Goal: Task Accomplishment & Management: Manage account settings

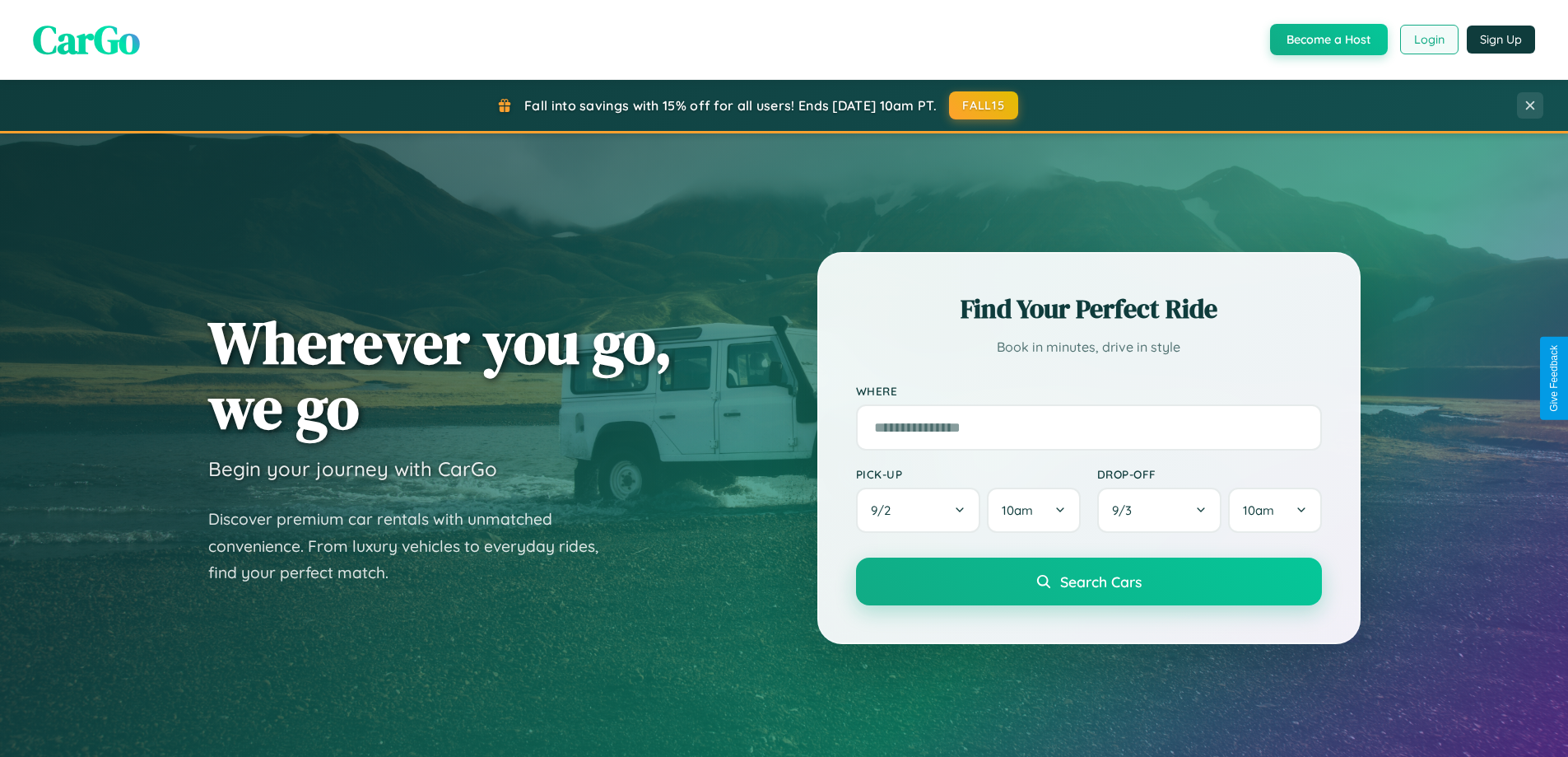
click at [1428, 40] on button "Login" at bounding box center [1429, 40] width 59 height 30
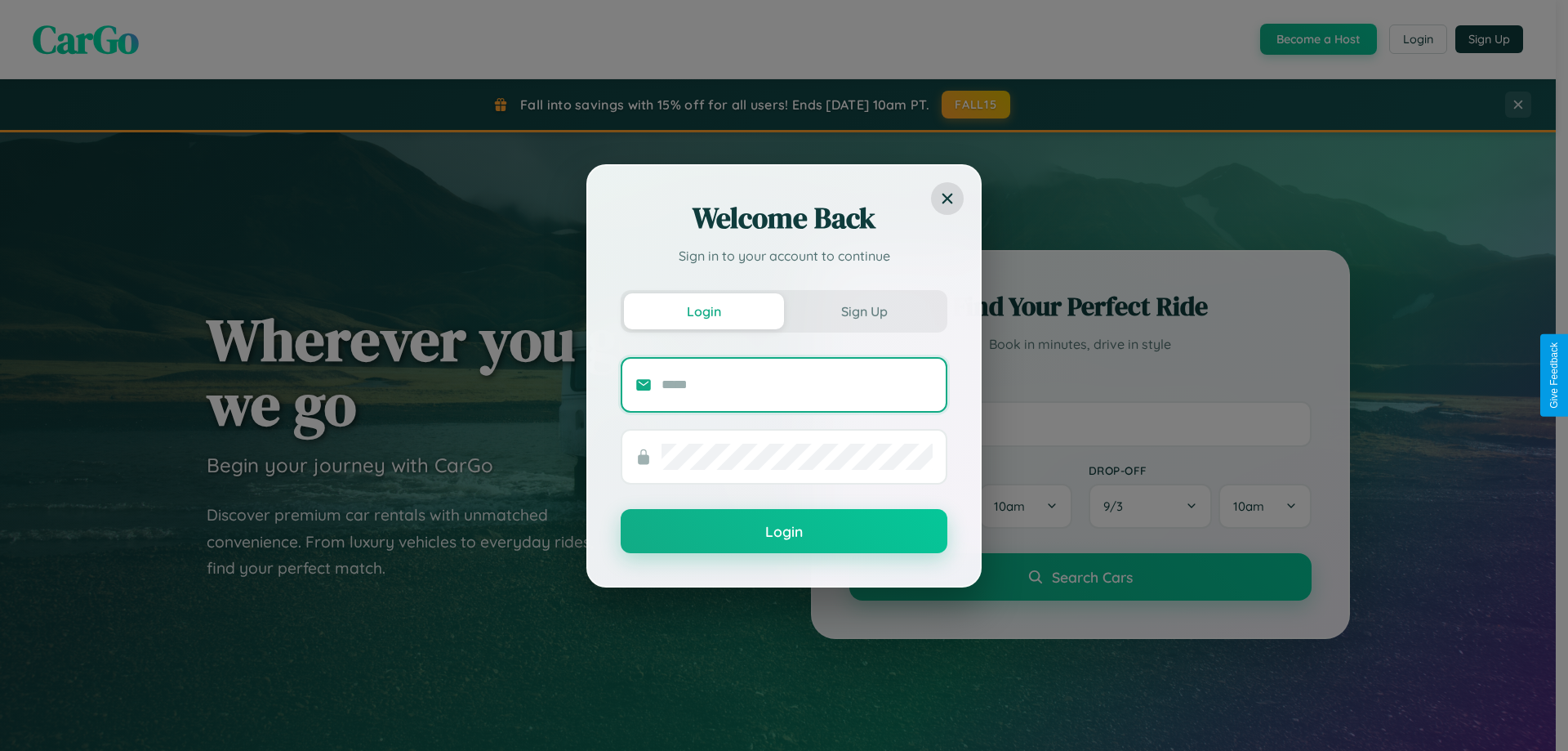
click at [796, 383] on input "text" at bounding box center [797, 384] width 271 height 26
type input "**********"
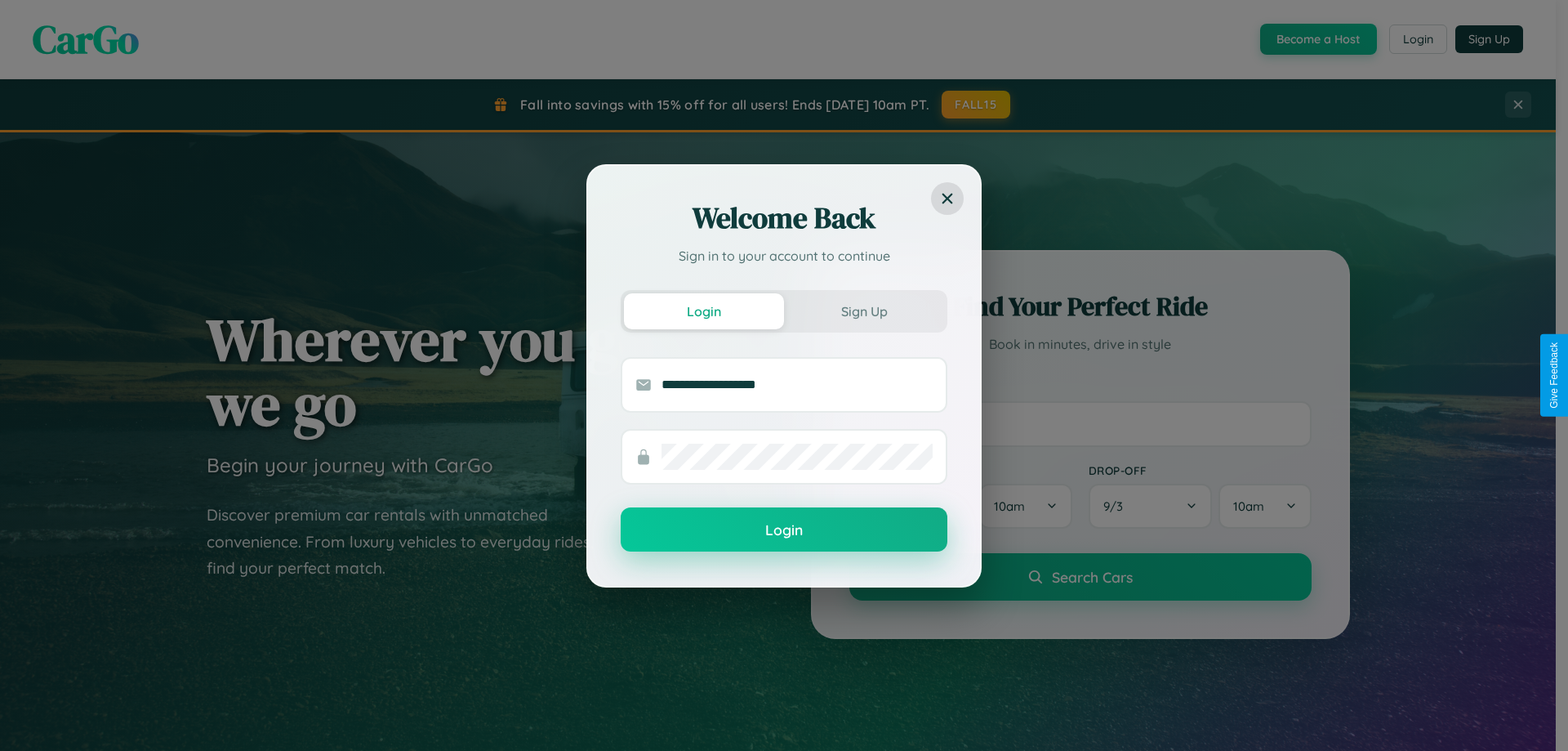
click at [784, 530] on button "Login" at bounding box center [784, 529] width 327 height 45
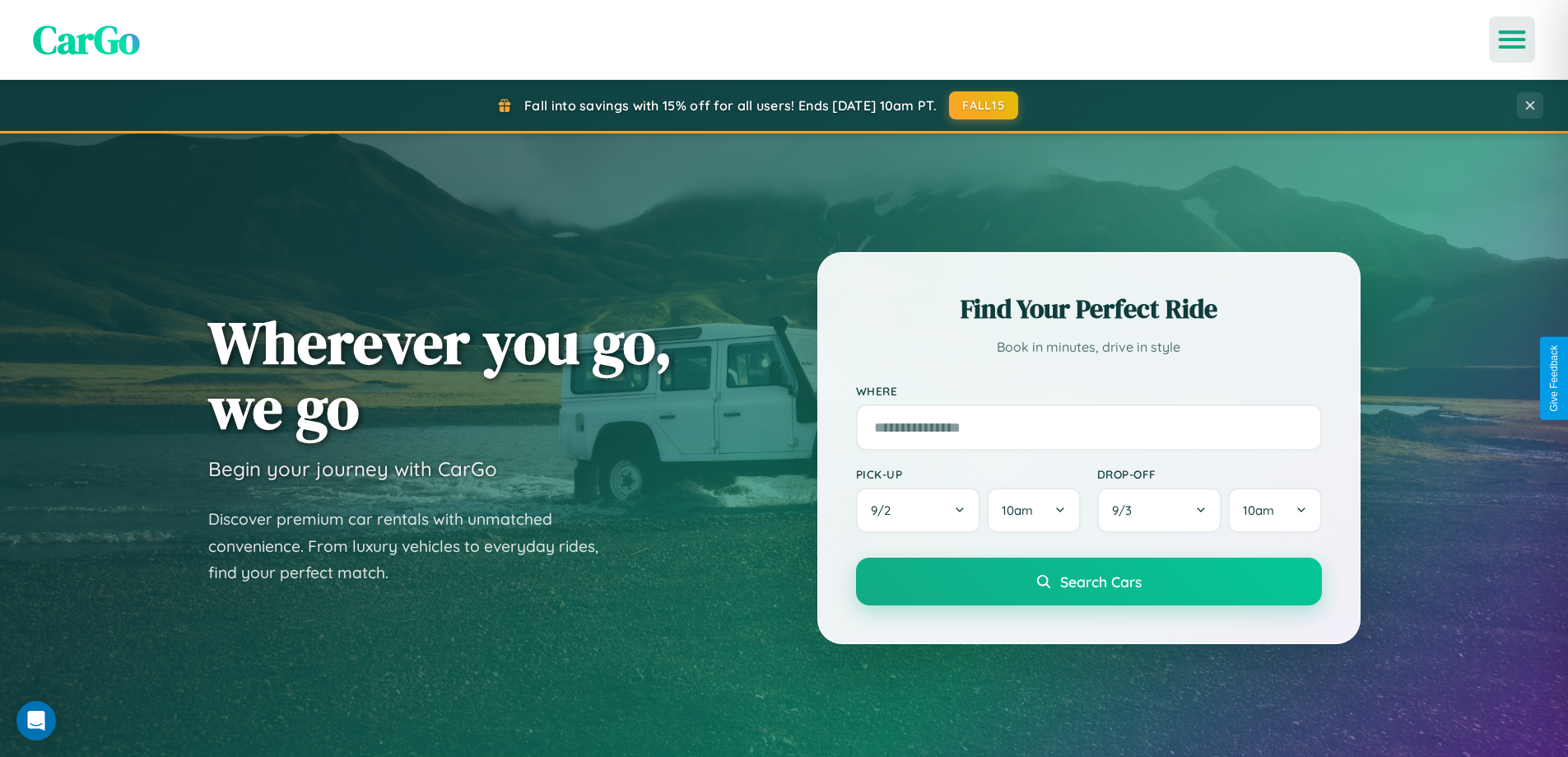
click at [1512, 40] on icon "Open menu" at bounding box center [1513, 39] width 24 height 15
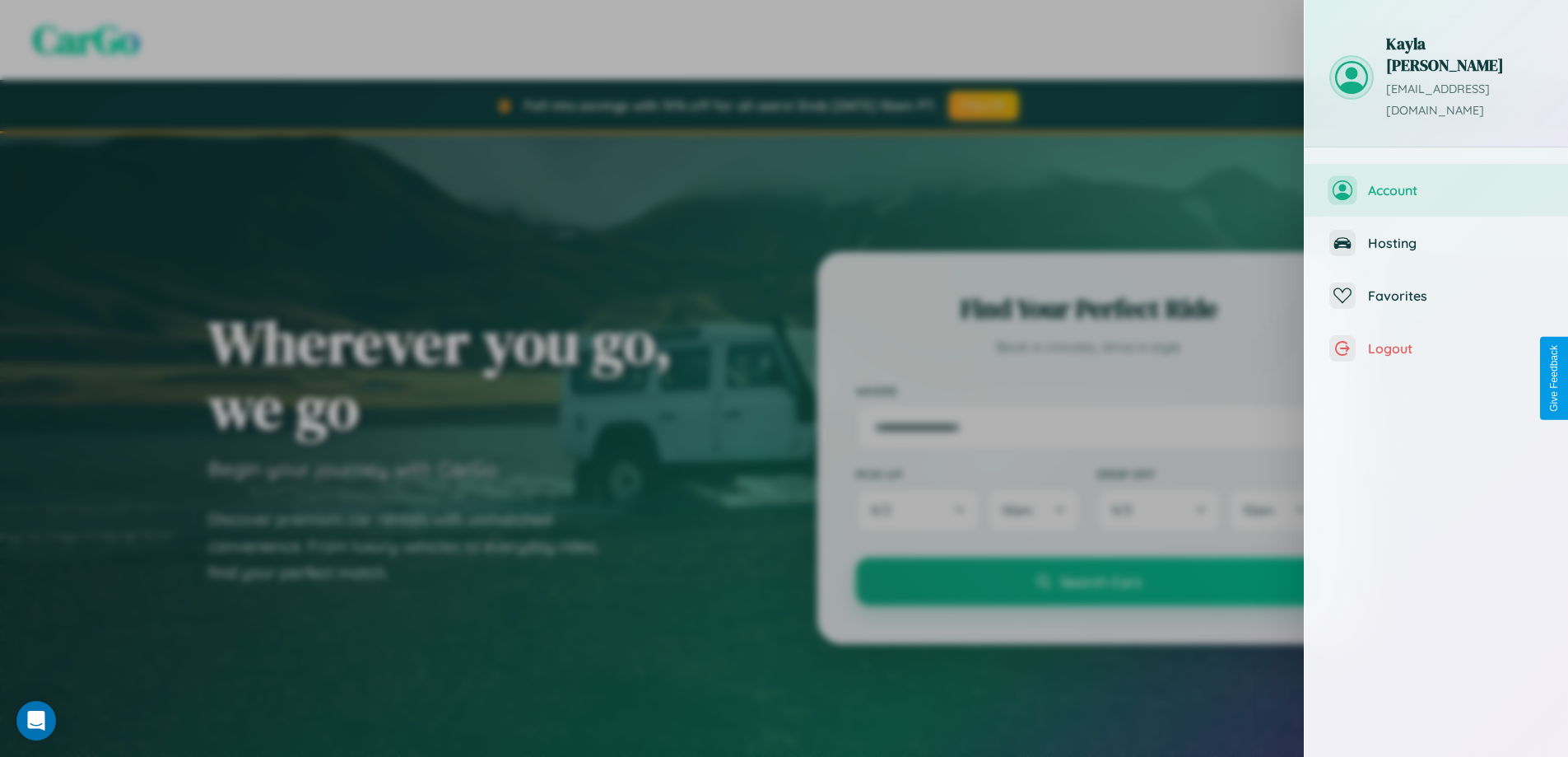
click at [1436, 182] on span "Account" at bounding box center [1456, 190] width 176 height 16
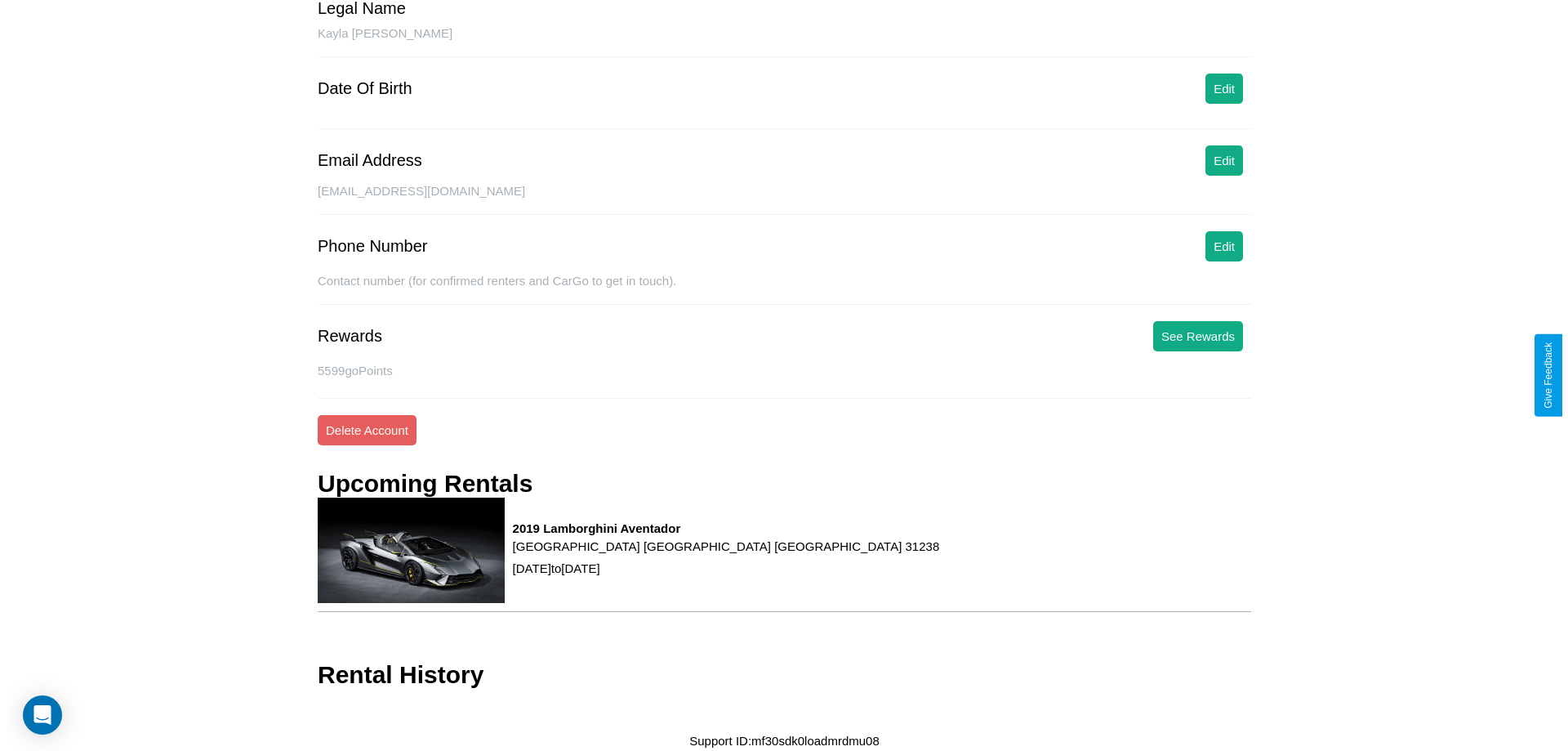
scroll to position [154, 0]
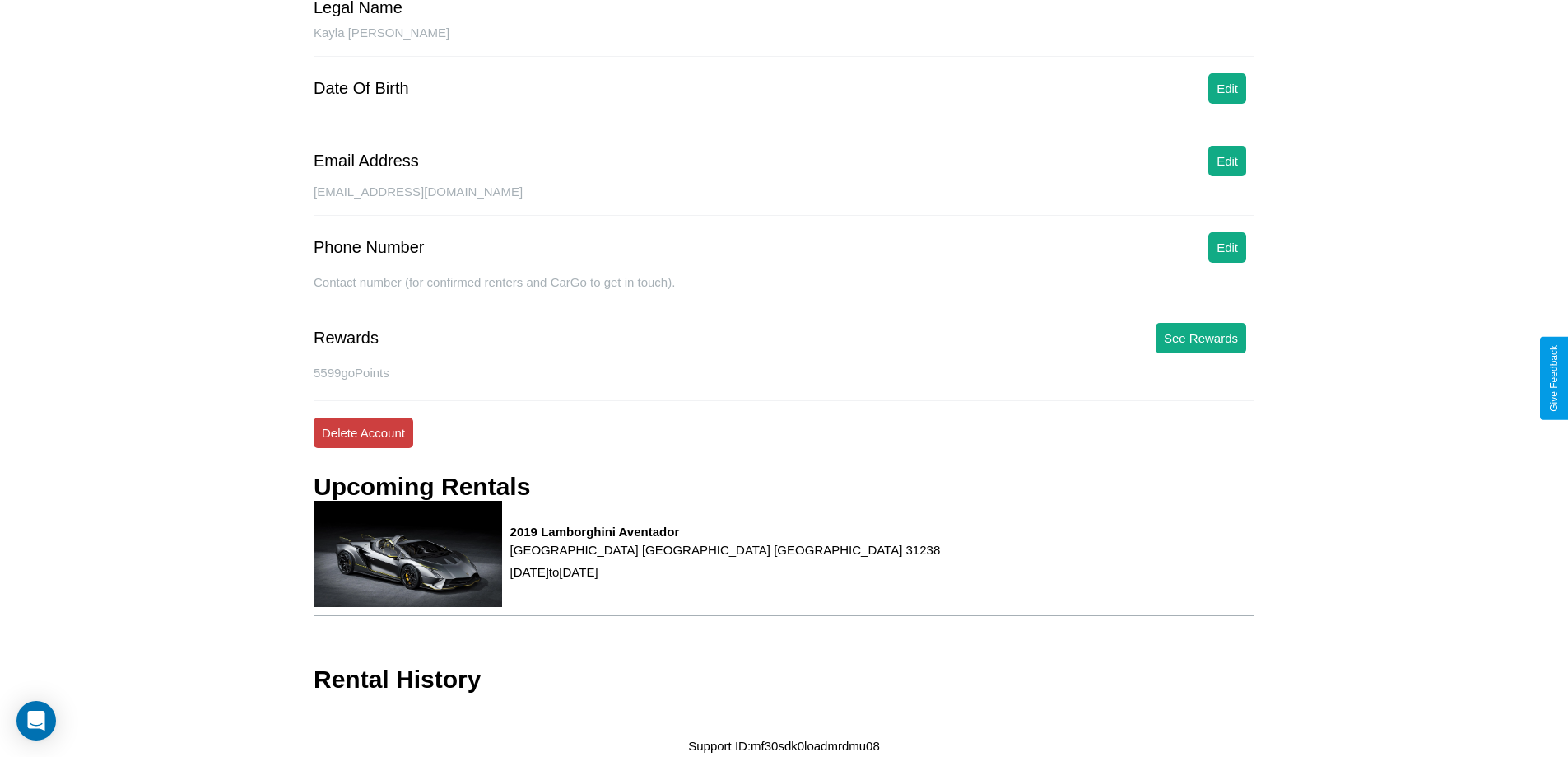
click at [364, 432] on button "Delete Account" at bounding box center [364, 432] width 100 height 30
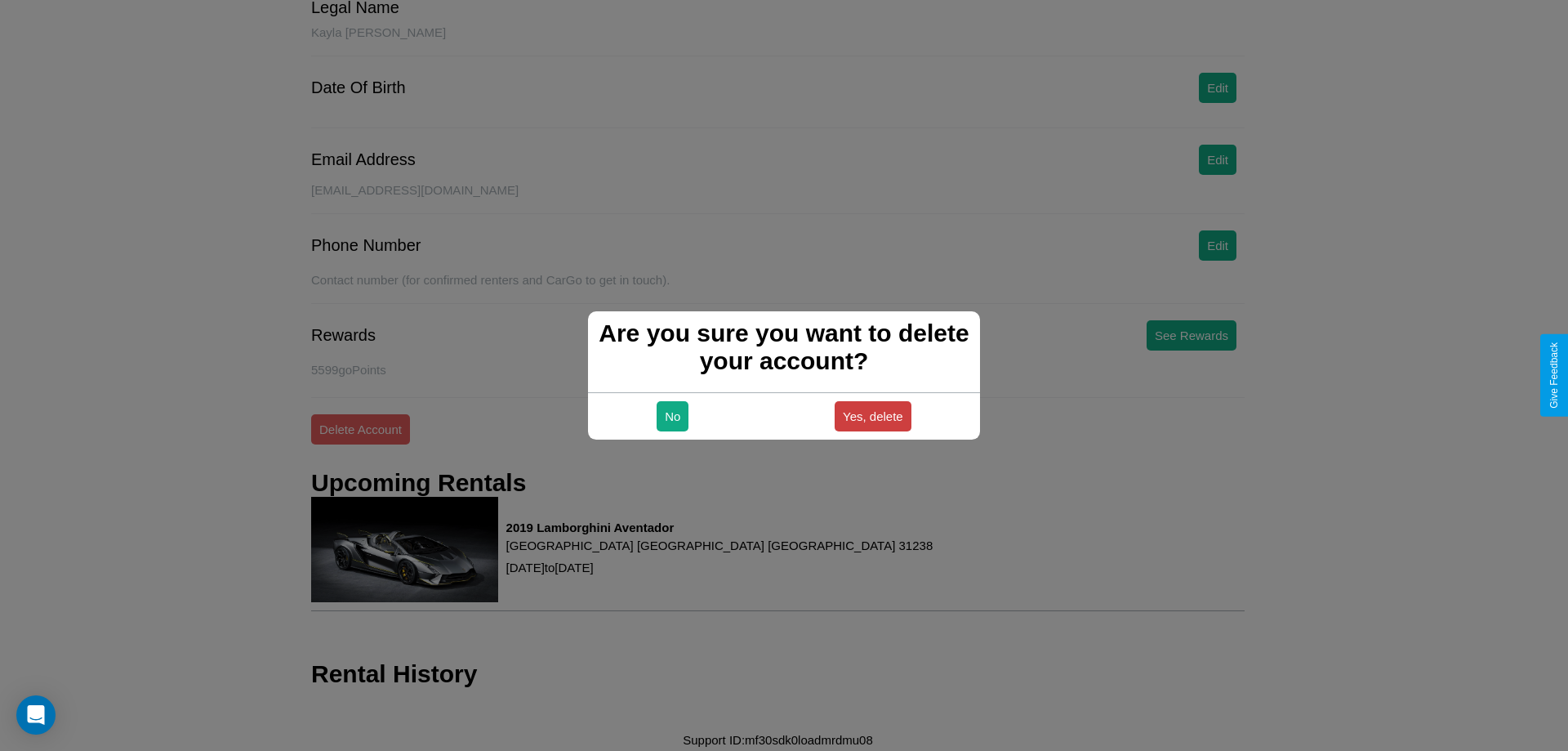
click at [872, 416] on button "Yes, delete" at bounding box center [872, 416] width 76 height 30
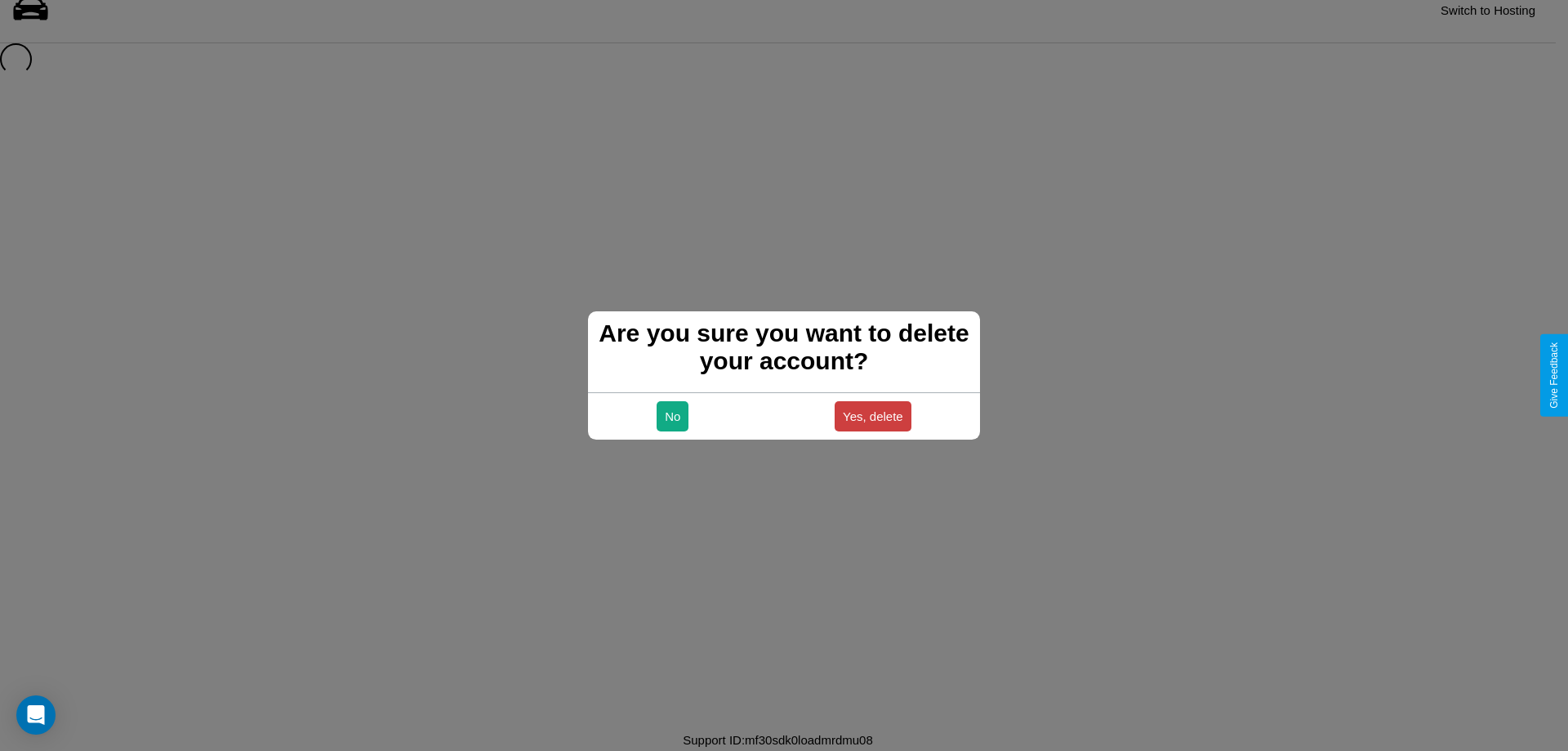
scroll to position [22, 0]
